Goal: Communication & Community: Answer question/provide support

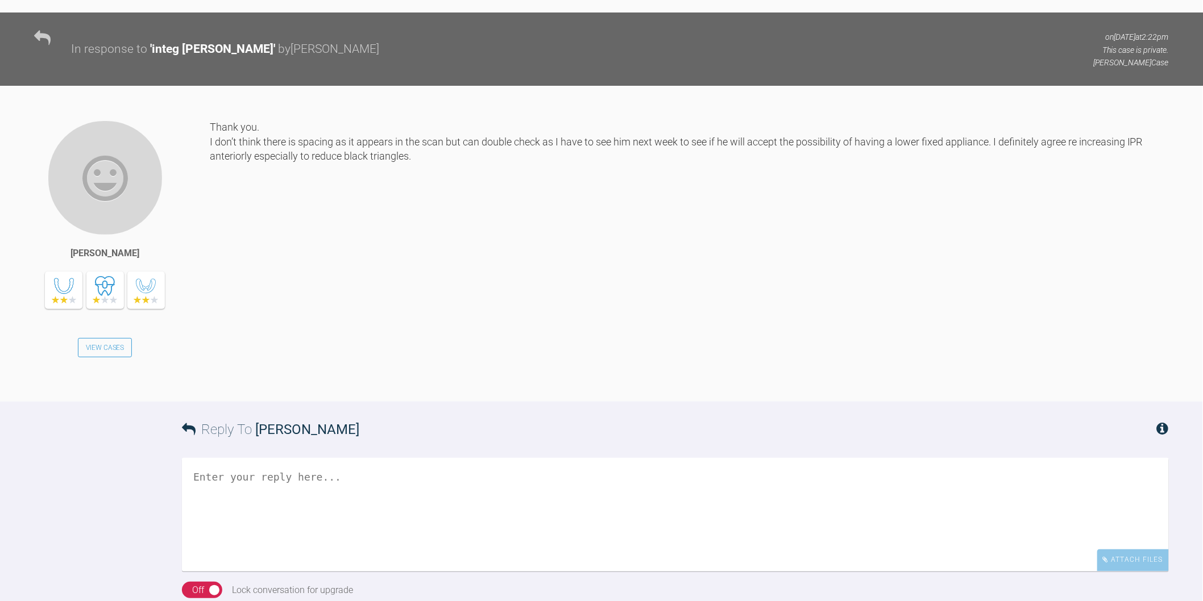
scroll to position [4246, 0]
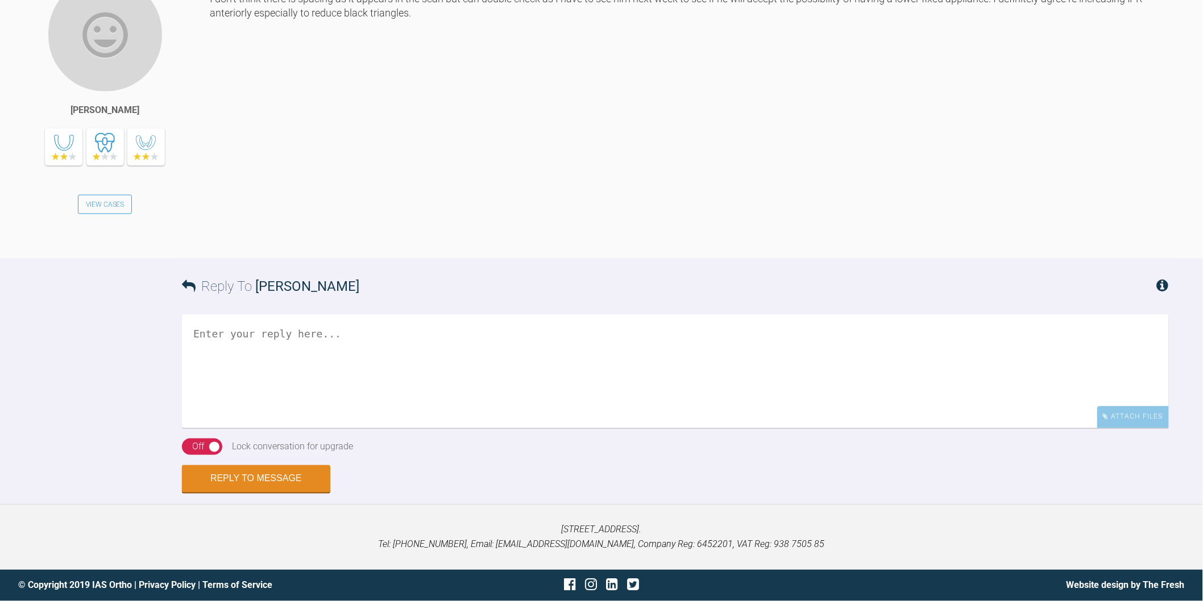
click at [428, 423] on textarea at bounding box center [675, 372] width 987 height 114
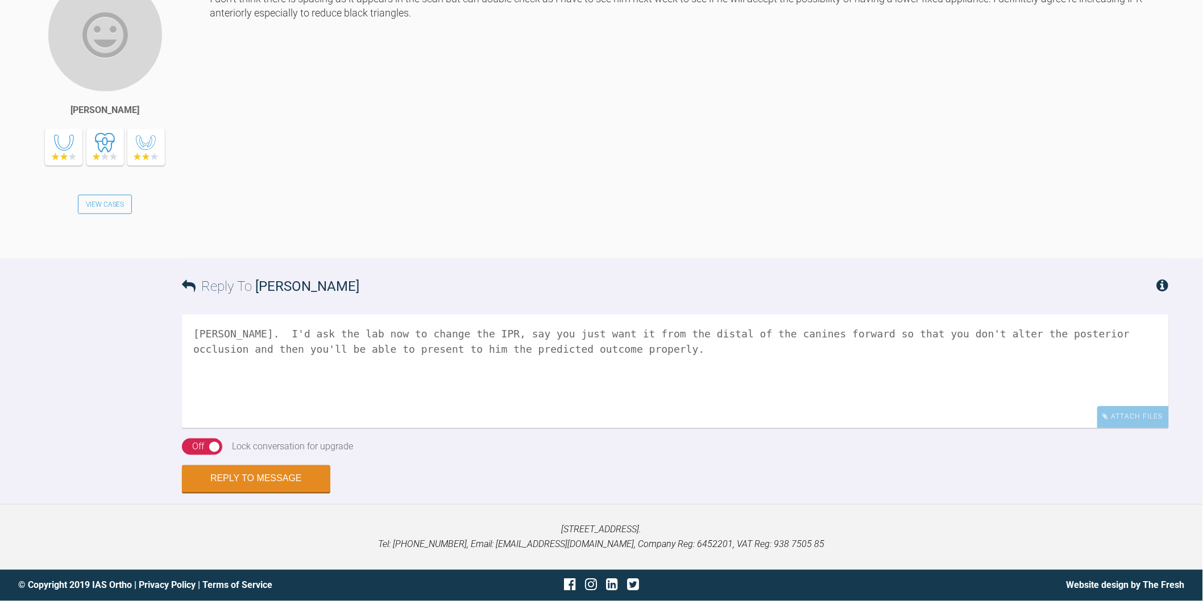
click at [1085, 401] on textarea "okey doke. I'd ask the lab now to change the IPR, say you just want it from the…" at bounding box center [675, 372] width 987 height 114
click at [269, 413] on textarea "okey doke. I'd ask the lab now to change the IPR, say you just want it from the…" at bounding box center [675, 372] width 987 height 114
click at [840, 354] on textarea "okey doke. I'd ask the lab now to change the IPR, say you just want it from the…" at bounding box center [675, 372] width 987 height 114
type textarea "okey doke. I'd ask the lab now to change the IPR, say you just want it from the…"
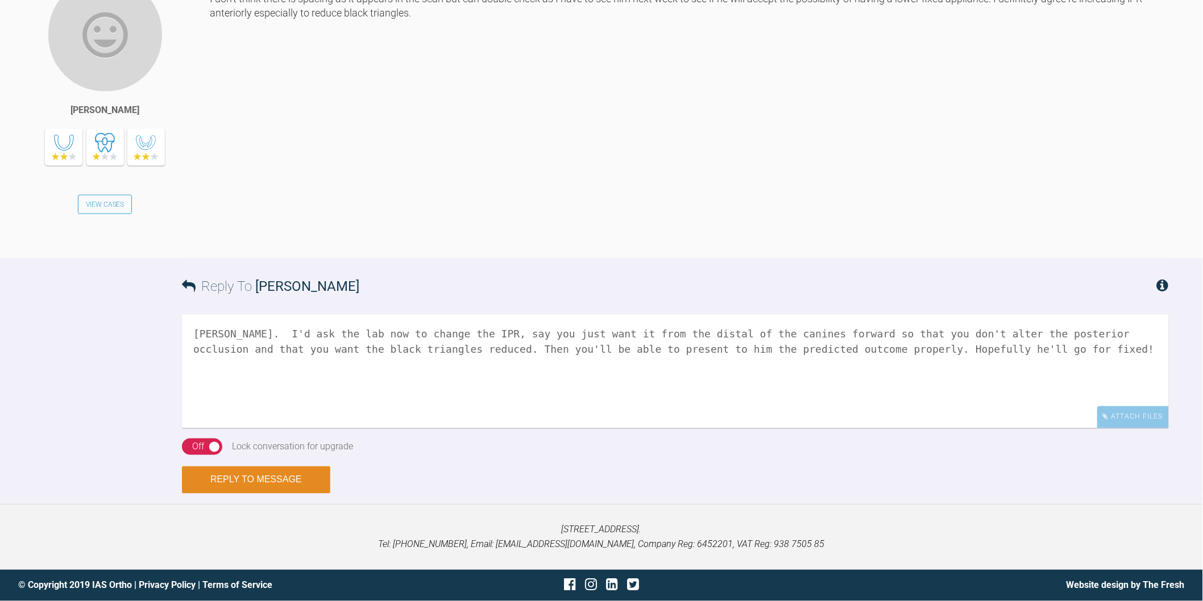
click at [270, 483] on button "Reply to Message" at bounding box center [256, 480] width 148 height 27
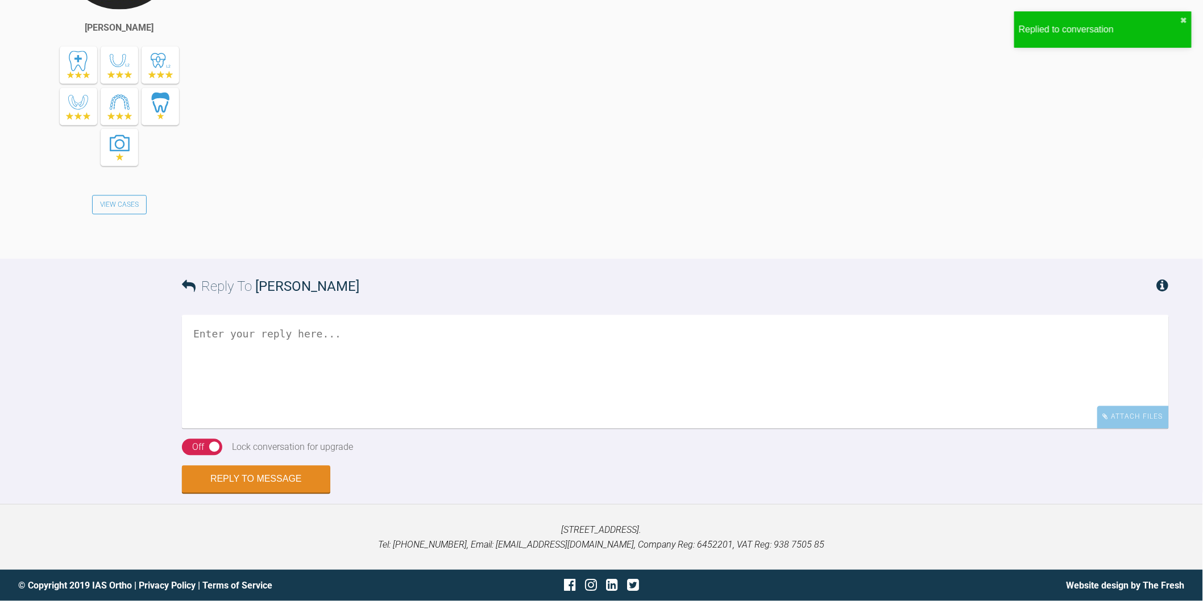
scroll to position [4780, 0]
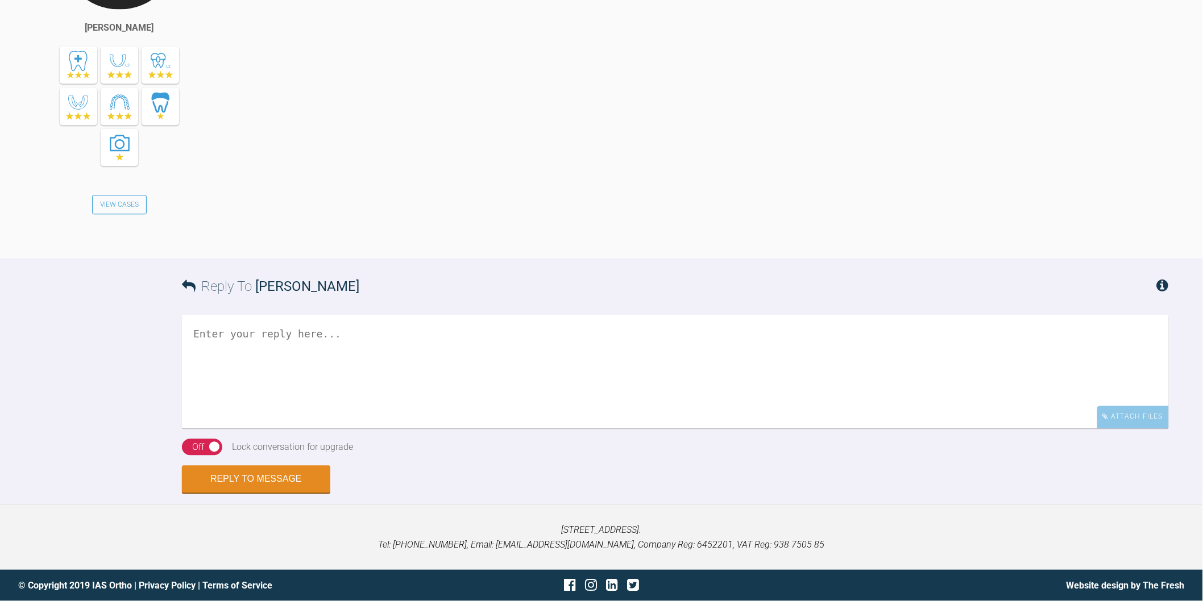
click at [277, 24] on div "okey doke. I'd ask the lab now to change the IPR, say you just want it from the…" at bounding box center [704, 67] width 930 height 347
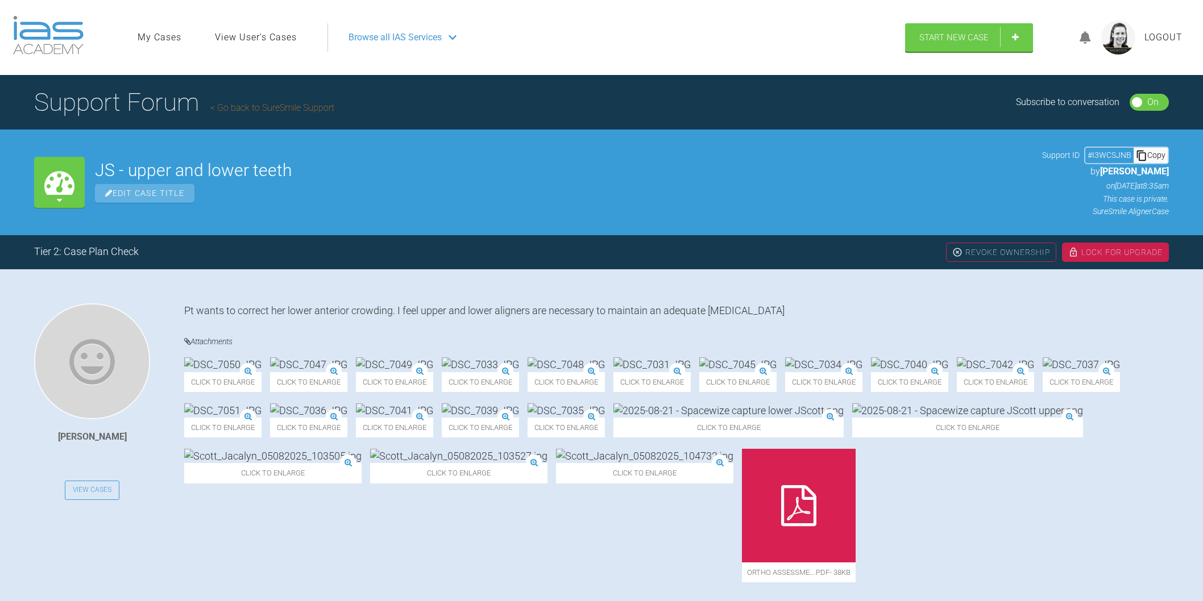
scroll to position [4378, 0]
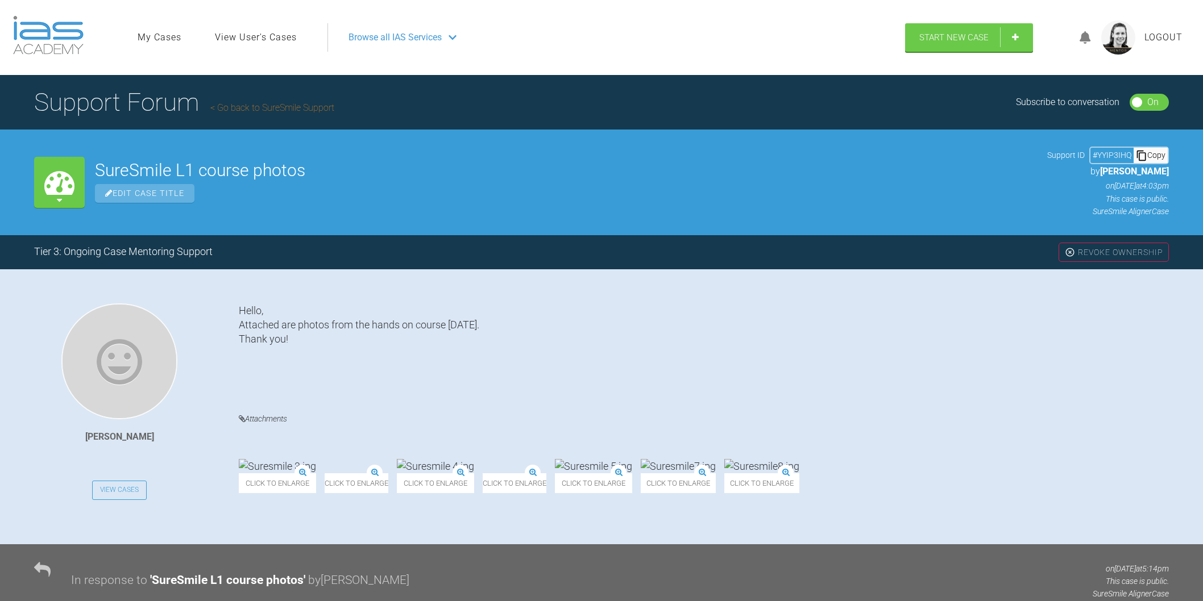
scroll to position [22380, 0]
